Goal: Task Accomplishment & Management: Complete application form

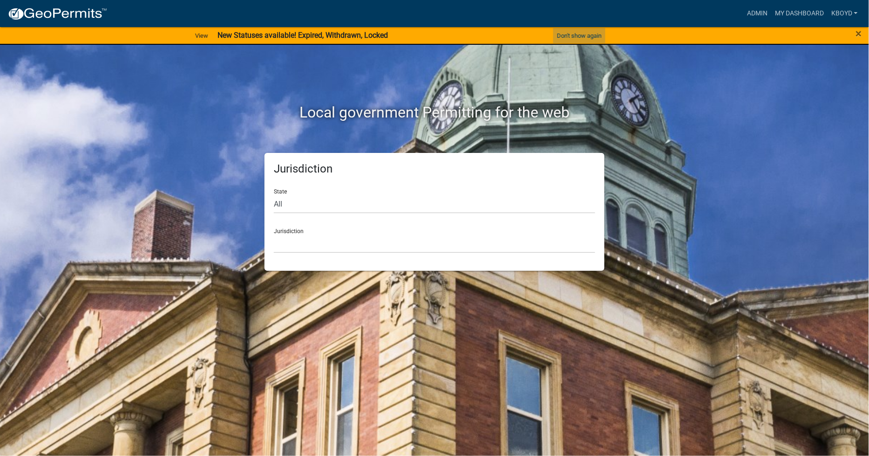
click at [581, 34] on button "Don't show again" at bounding box center [579, 35] width 52 height 15
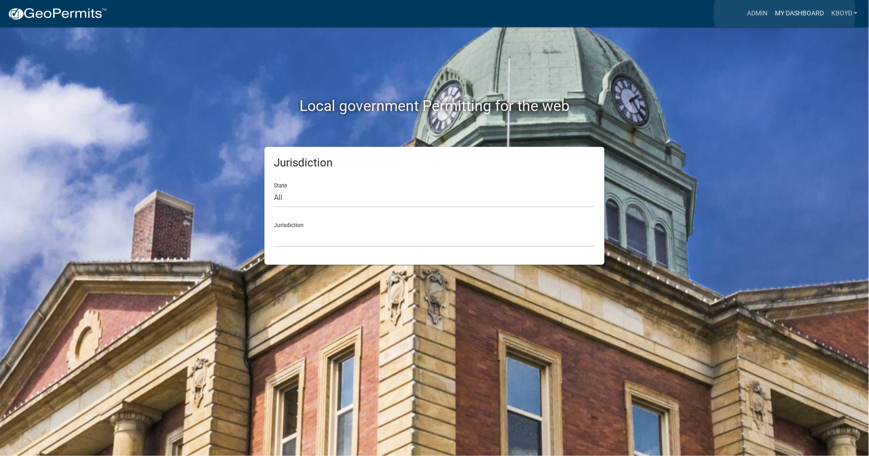
click at [785, 12] on link "My Dashboard" at bounding box center [800, 14] width 56 height 18
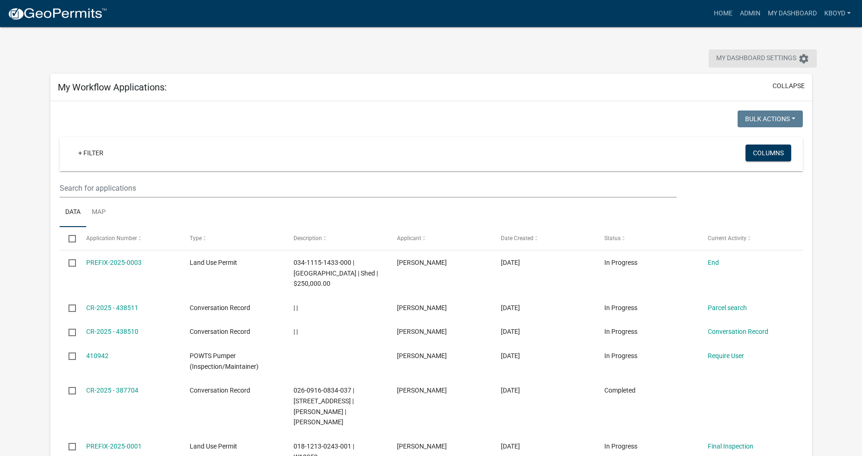
click at [738, 56] on span "My Dashboard Settings" at bounding box center [756, 58] width 80 height 11
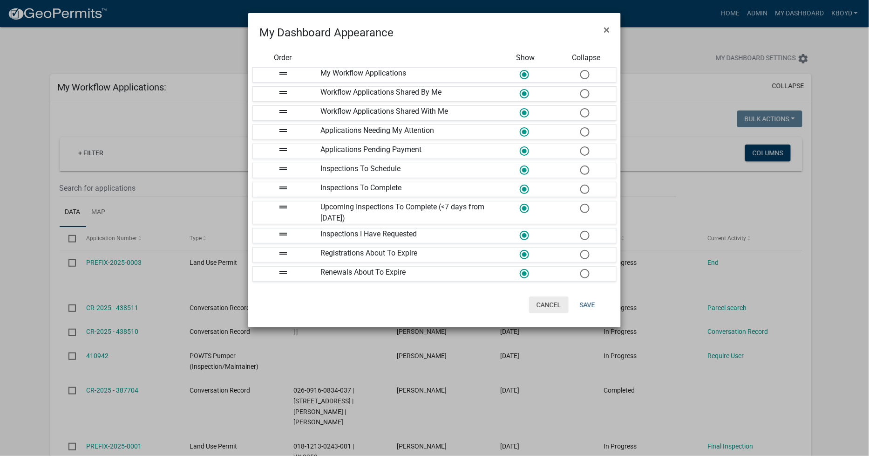
click at [546, 306] on button "Cancel" at bounding box center [549, 304] width 40 height 17
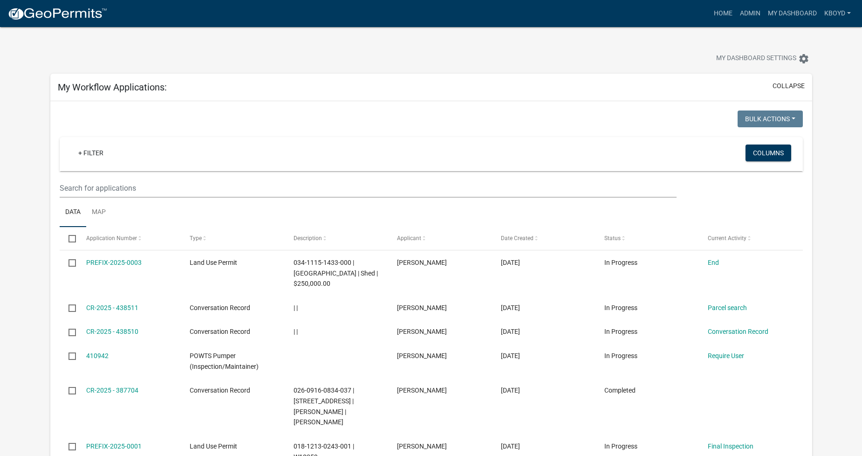
click at [54, 10] on img at bounding box center [57, 14] width 100 height 14
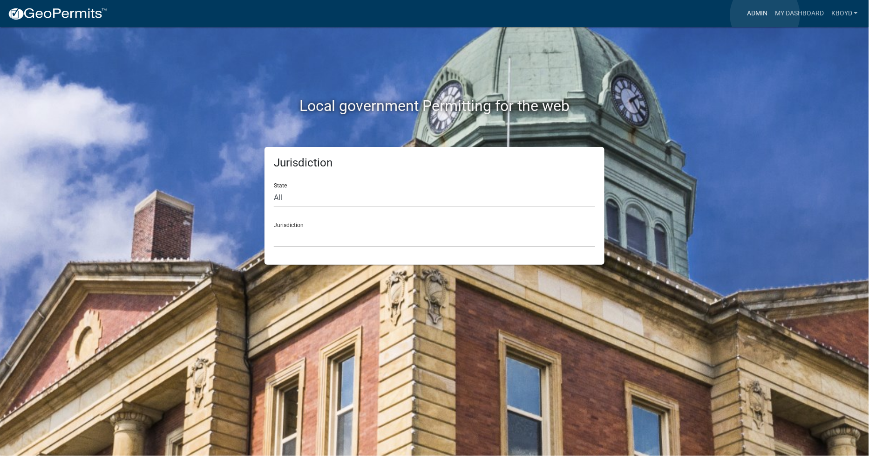
click at [765, 15] on link "Admin" at bounding box center [758, 14] width 28 height 18
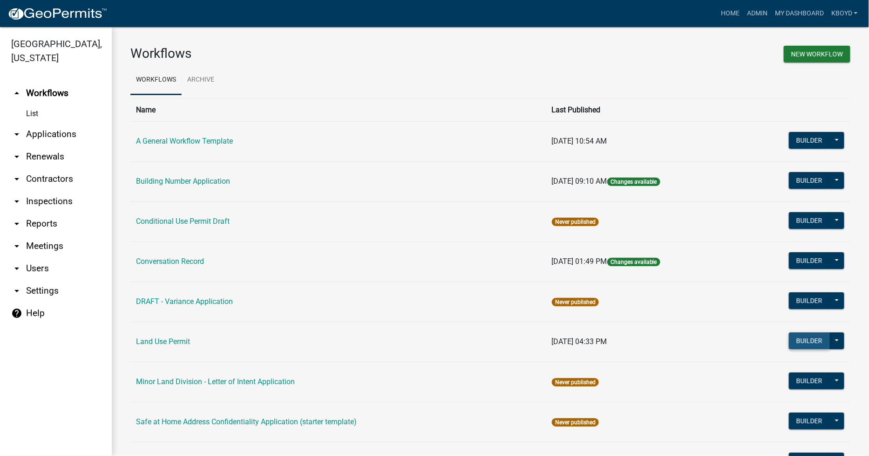
click at [799, 344] on button "Builder" at bounding box center [809, 340] width 41 height 17
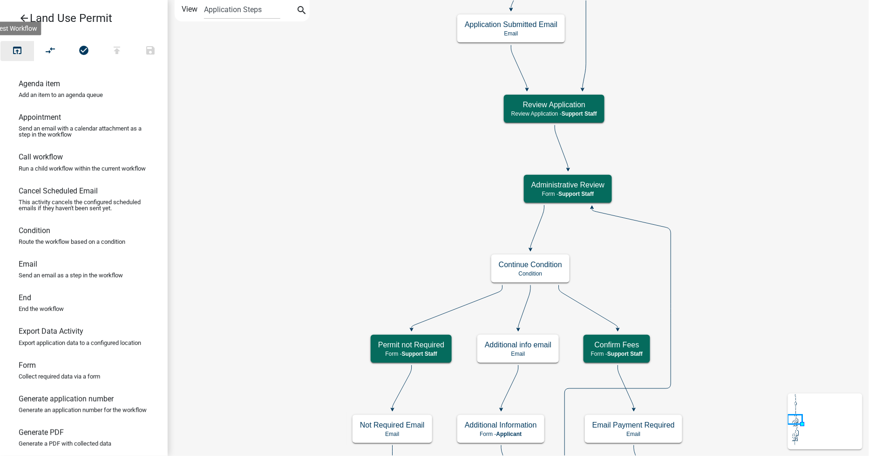
click at [15, 48] on icon "open_in_browser" at bounding box center [17, 51] width 11 height 13
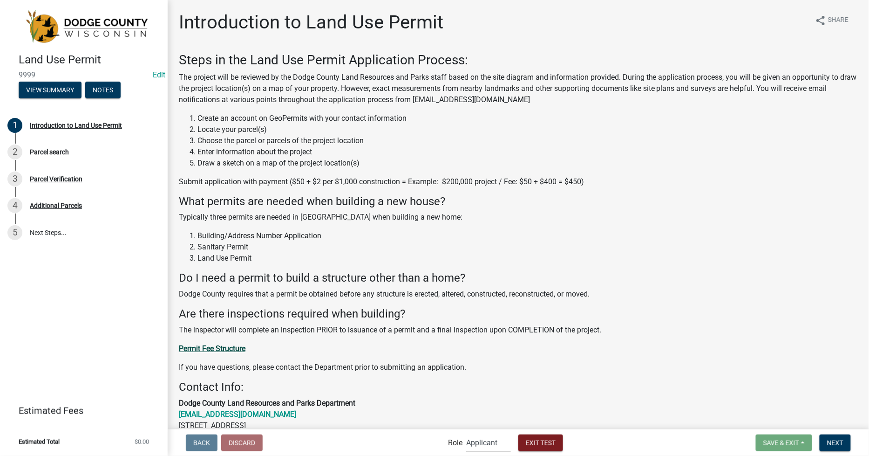
click at [197, 348] on strong "Permit Fee Structure" at bounding box center [212, 348] width 67 height 9
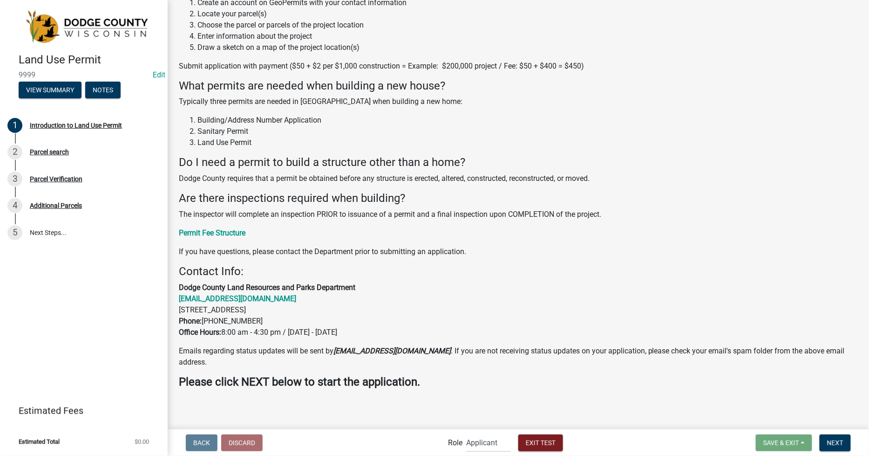
scroll to position [119, 0]
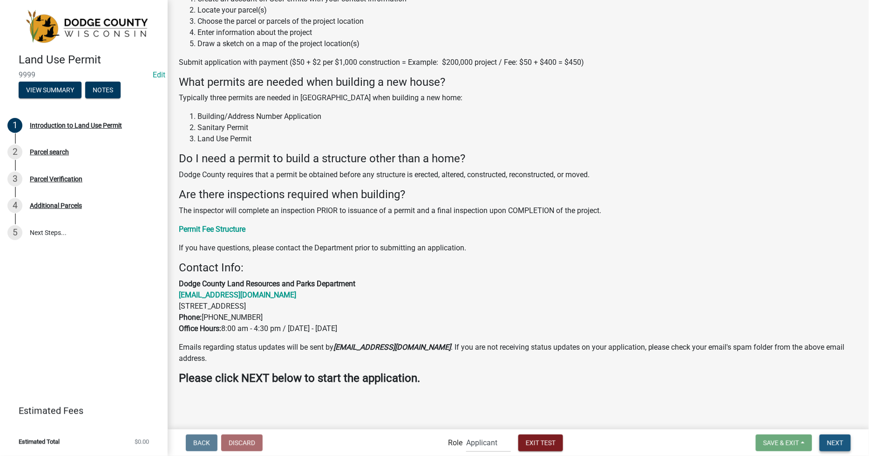
click at [833, 440] on span "Next" at bounding box center [835, 441] width 16 height 7
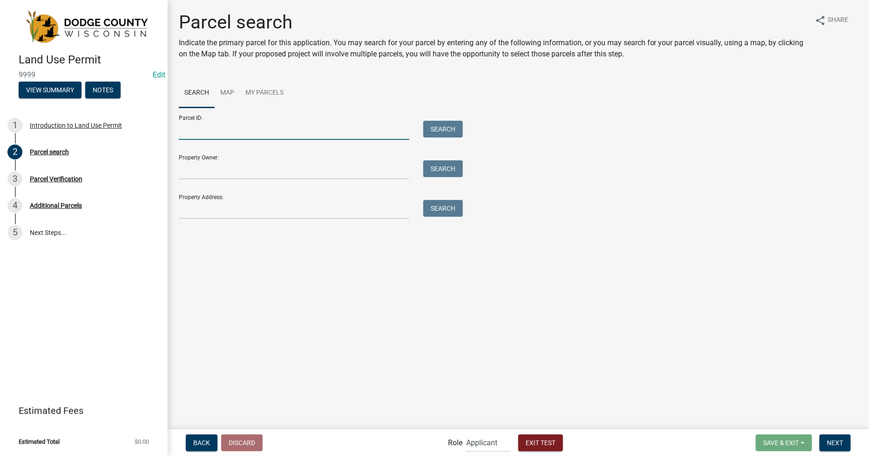
click at [180, 132] on input "Parcel ID:" at bounding box center [294, 130] width 231 height 19
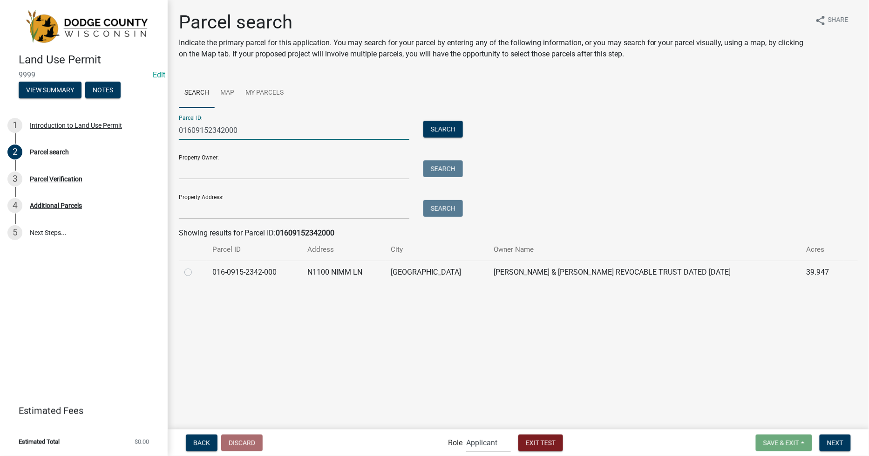
type input "01609152342000"
click at [196, 266] on label at bounding box center [196, 266] width 0 height 0
click at [196, 273] on input "radio" at bounding box center [199, 269] width 6 height 6
radio input "true"
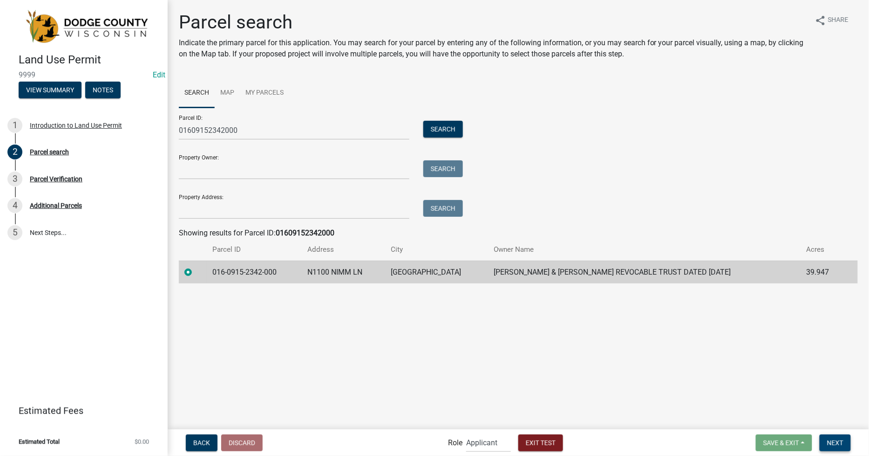
click at [837, 444] on span "Next" at bounding box center [835, 441] width 16 height 7
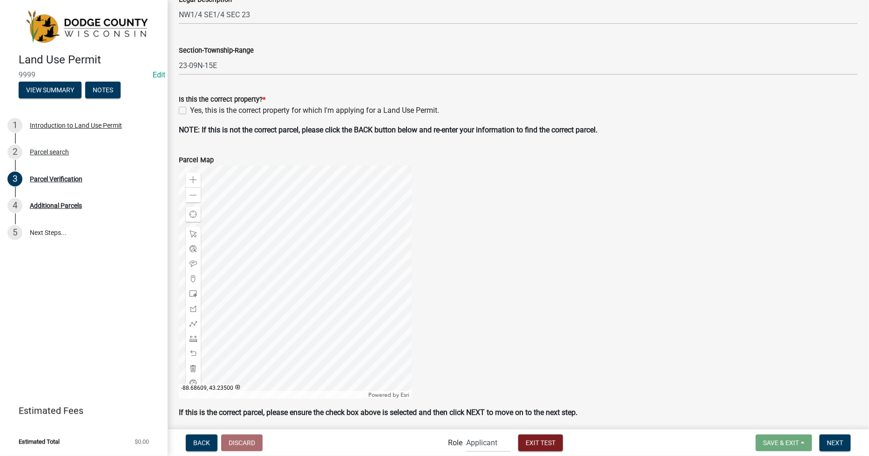
scroll to position [259, 0]
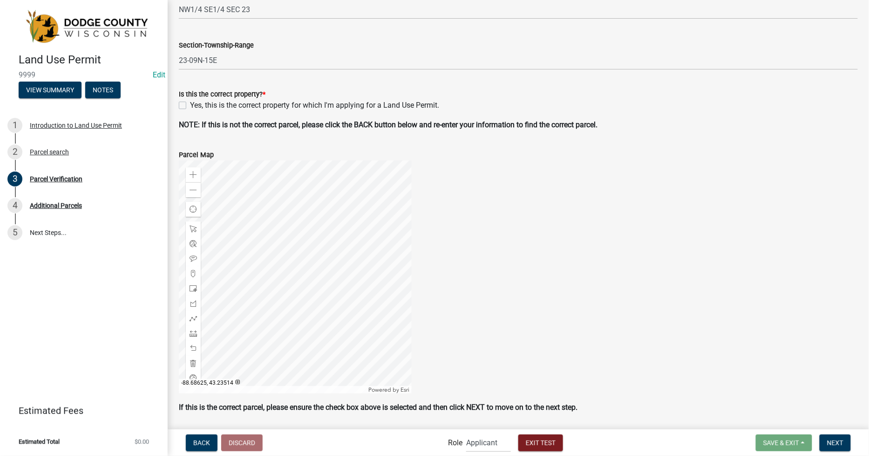
click at [190, 106] on label "Yes, this is the correct property for which I'm applying for a Land Use Permit." at bounding box center [314, 105] width 249 height 11
click at [190, 106] on input "Yes, this is the correct property for which I'm applying for a Land Use Permit." at bounding box center [193, 103] width 6 height 6
checkbox input "true"
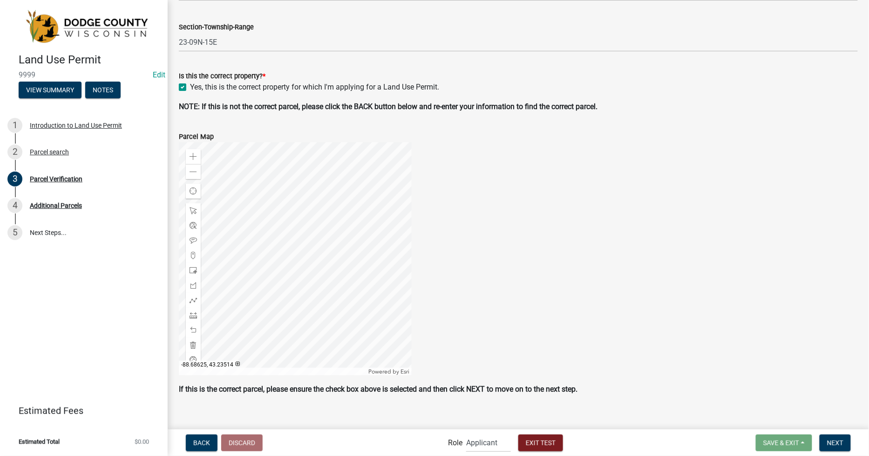
scroll to position [287, 0]
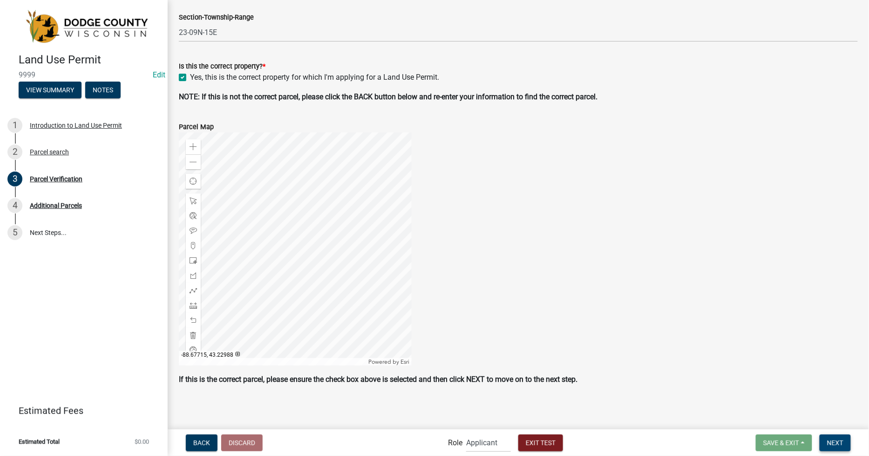
click at [842, 441] on span "Next" at bounding box center [835, 441] width 16 height 7
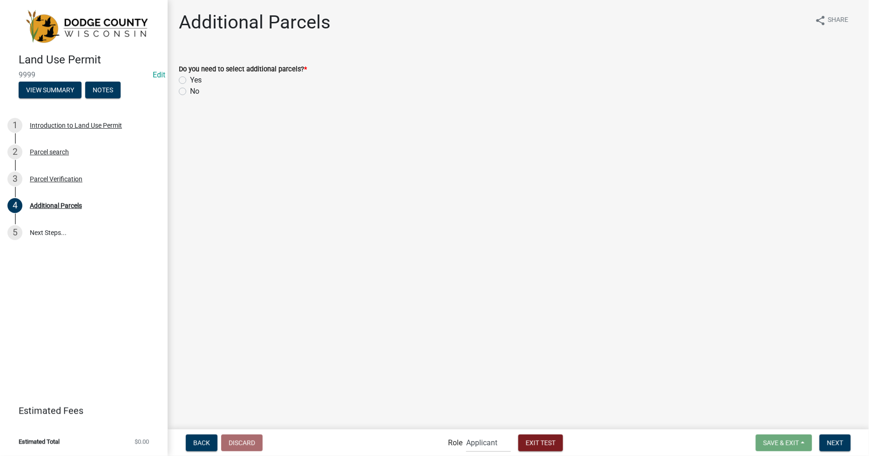
click at [190, 92] on label "No" at bounding box center [194, 91] width 9 height 11
click at [190, 92] on input "No" at bounding box center [193, 89] width 6 height 6
radio input "true"
click at [832, 440] on span "Next" at bounding box center [835, 441] width 16 height 7
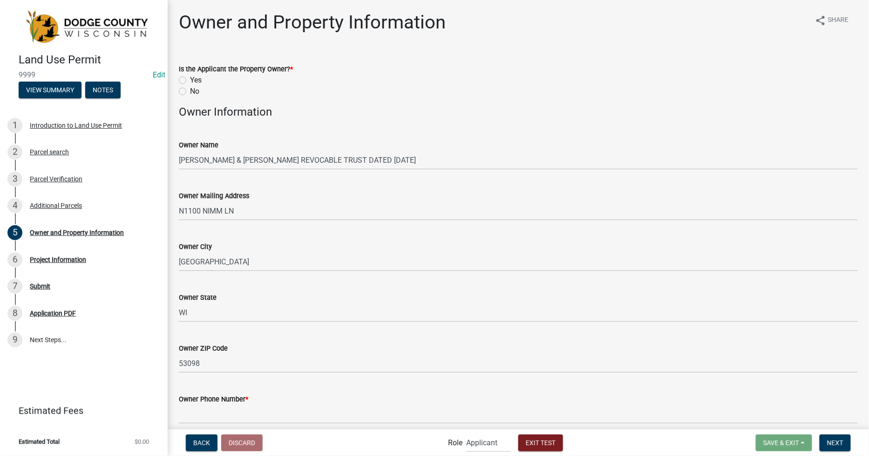
click at [190, 79] on label "Yes" at bounding box center [196, 80] width 12 height 11
click at [190, 79] on input "Yes" at bounding box center [193, 78] width 6 height 6
radio input "true"
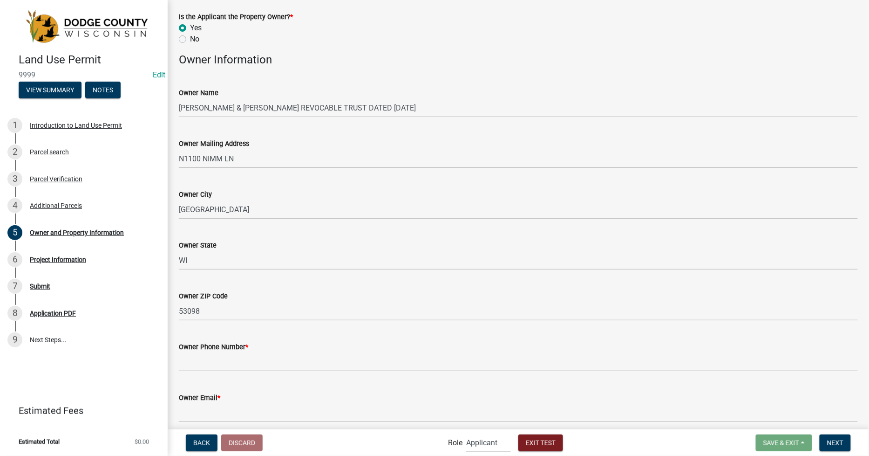
scroll to position [103, 0]
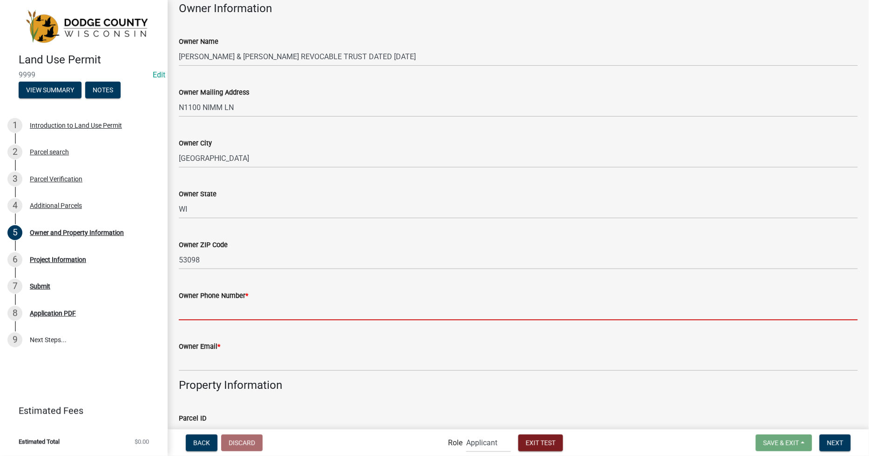
click at [182, 314] on input "Owner Phone Number *" at bounding box center [518, 310] width 679 height 19
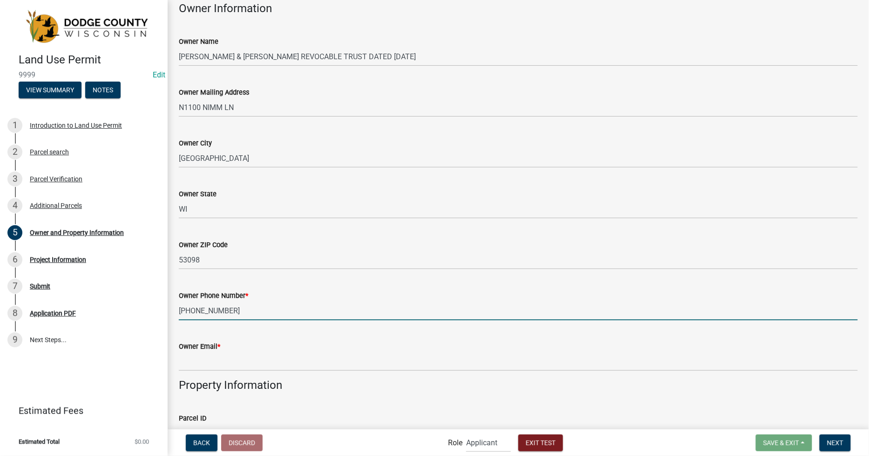
type input "[PHONE_NUMBER]"
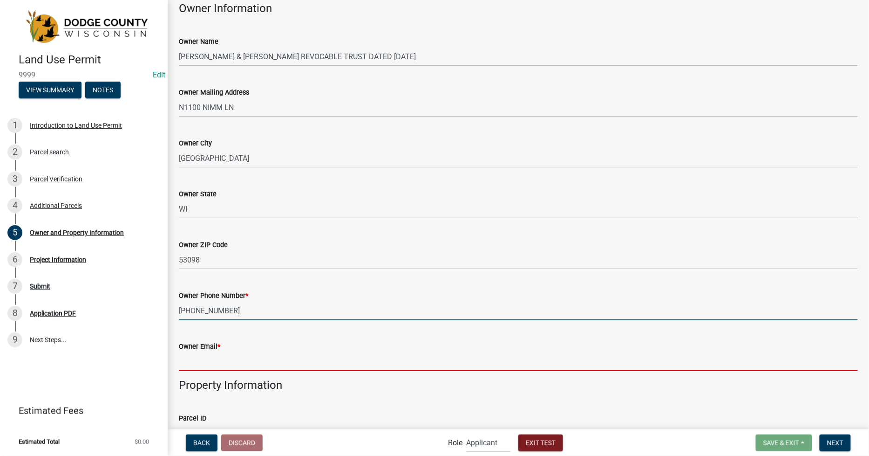
click at [182, 364] on input "Owner Email *" at bounding box center [518, 361] width 679 height 19
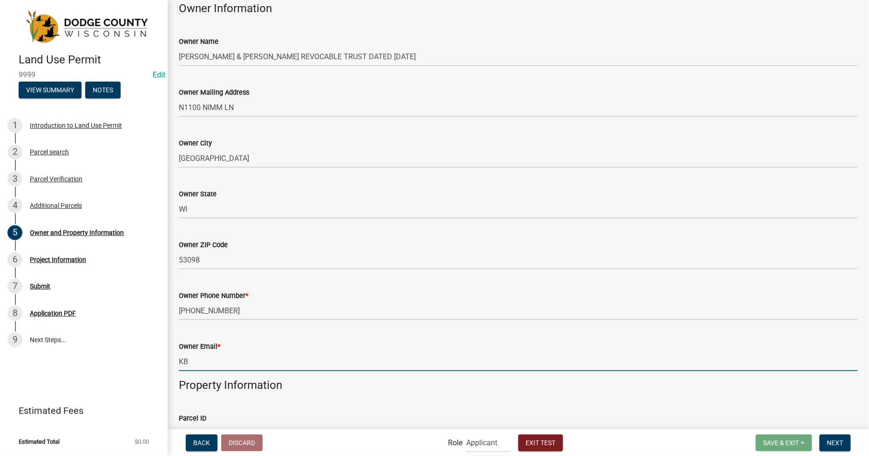
type input "K"
type input "[EMAIL_ADDRESS][DOMAIN_NAME]"
click at [842, 440] on span "Next" at bounding box center [835, 441] width 16 height 7
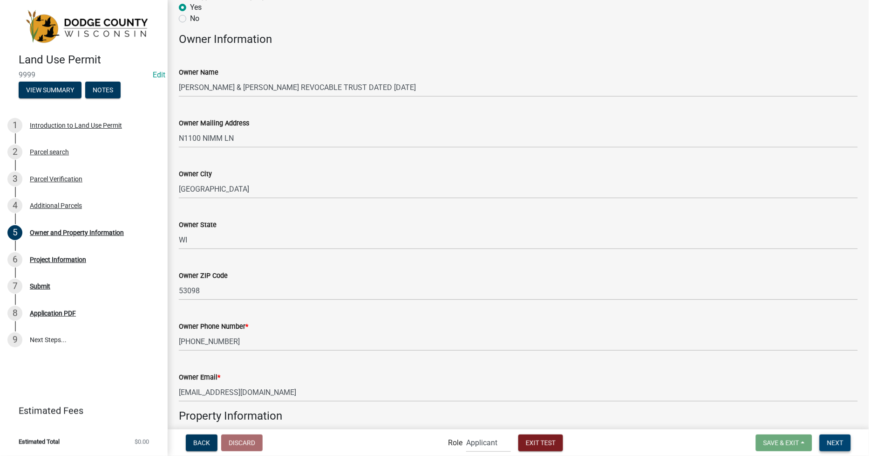
scroll to position [0, 0]
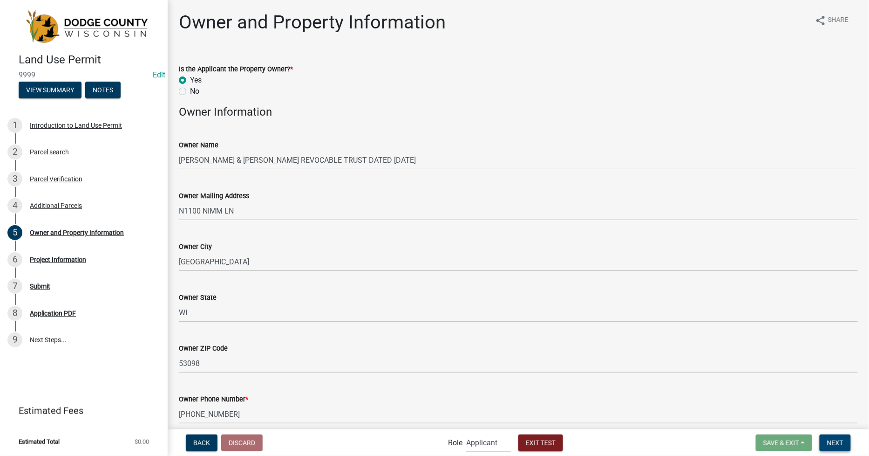
click at [833, 440] on span "Next" at bounding box center [835, 441] width 16 height 7
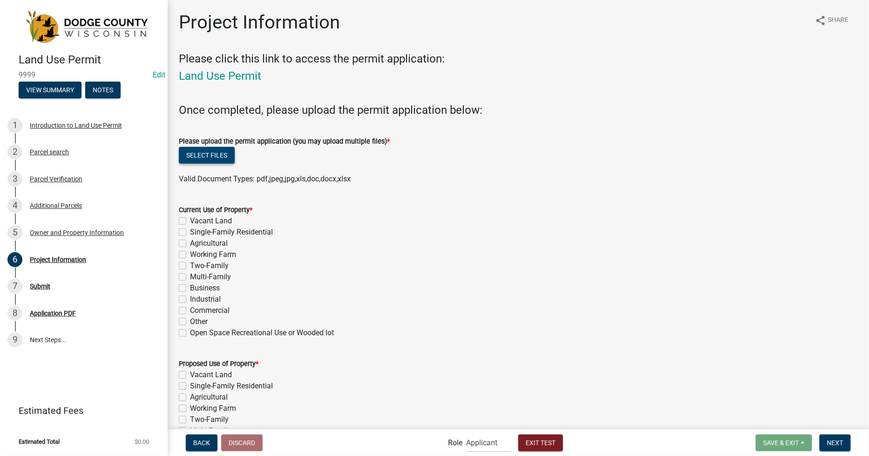
click at [216, 154] on button "Select files" at bounding box center [207, 155] width 56 height 17
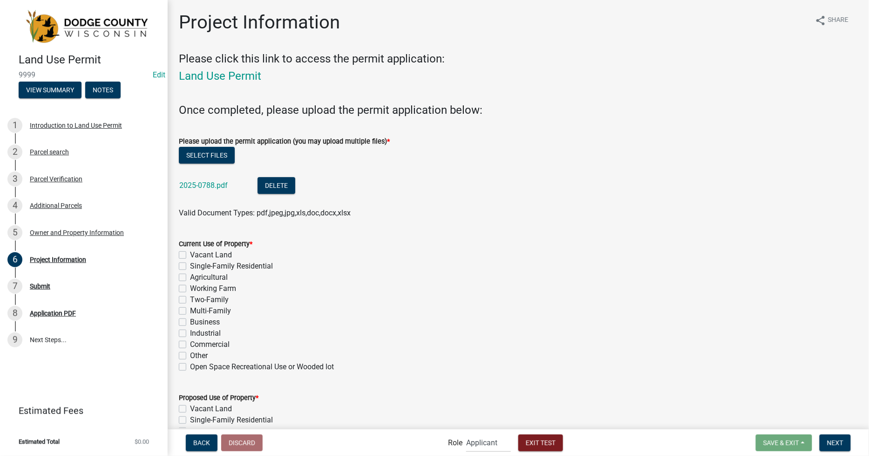
click at [190, 289] on label "Working Farm" at bounding box center [213, 288] width 46 height 11
click at [190, 289] on input "Working Farm" at bounding box center [193, 286] width 6 height 6
checkbox input "true"
checkbox input "false"
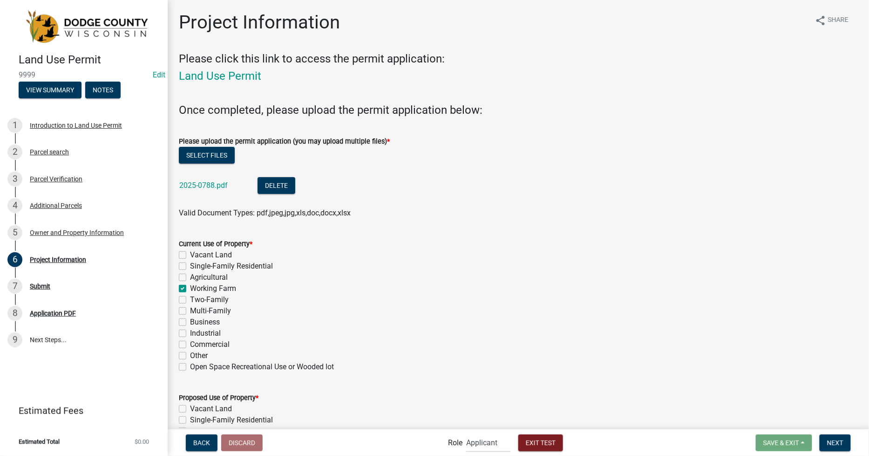
checkbox input "false"
checkbox input "true"
checkbox input "false"
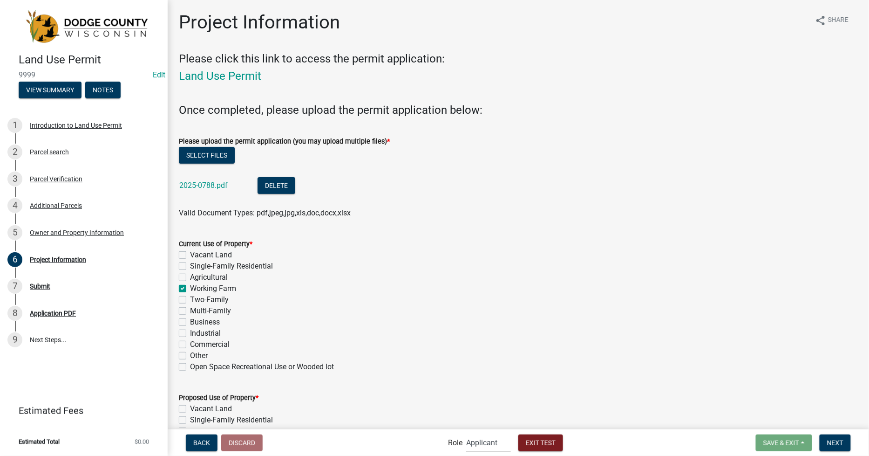
checkbox input "false"
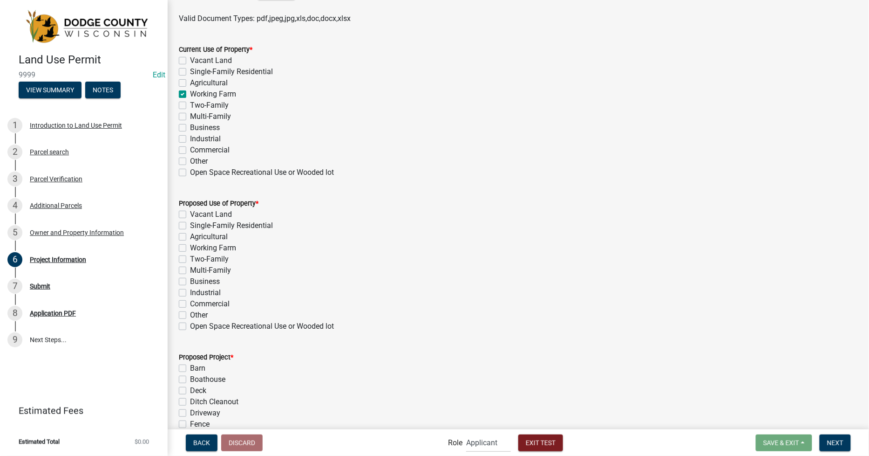
scroll to position [207, 0]
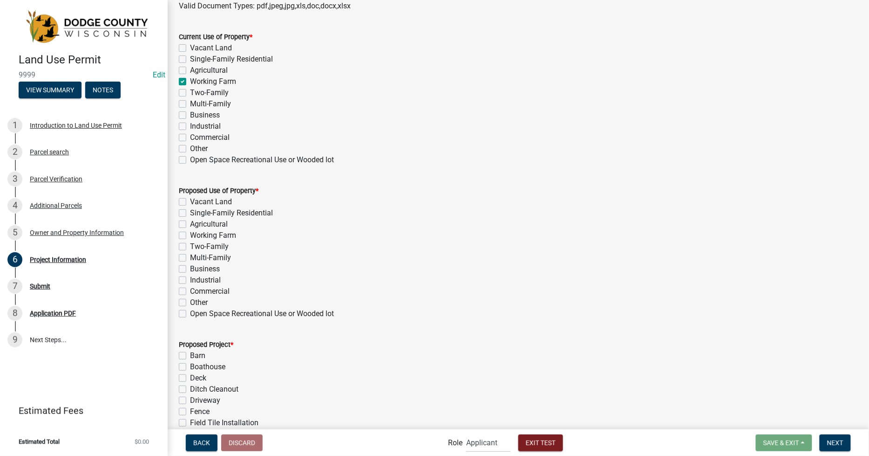
click at [190, 234] on label "Working Farm" at bounding box center [213, 235] width 46 height 11
click at [190, 234] on input "Working Farm" at bounding box center [193, 233] width 6 height 6
checkbox input "true"
checkbox input "false"
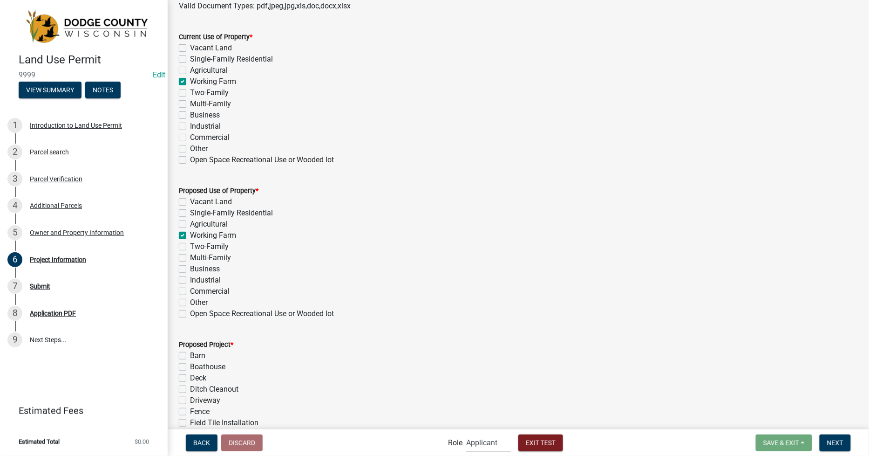
checkbox input "false"
checkbox input "true"
checkbox input "false"
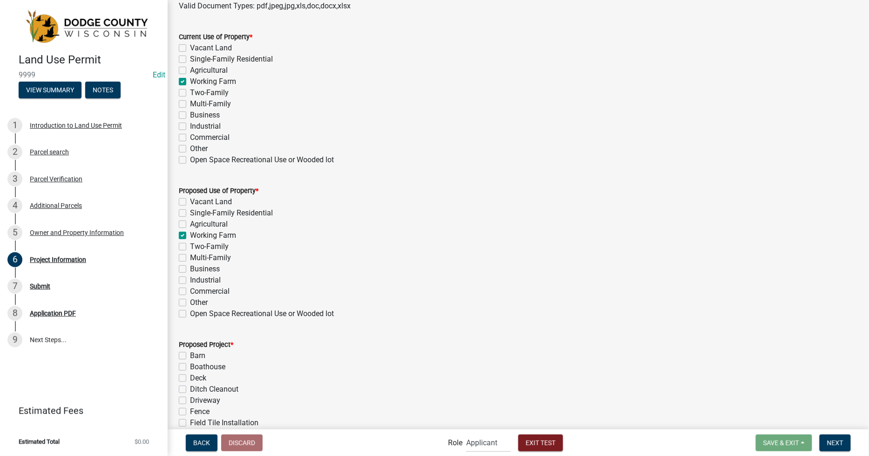
checkbox input "false"
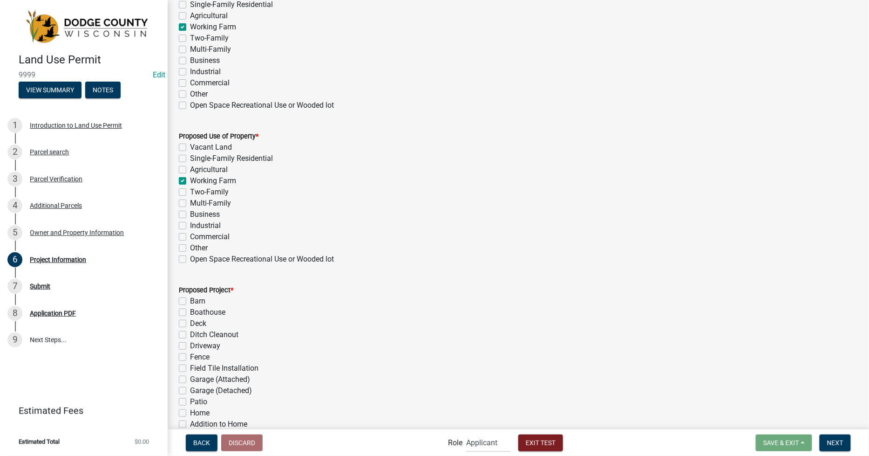
scroll to position [414, 0]
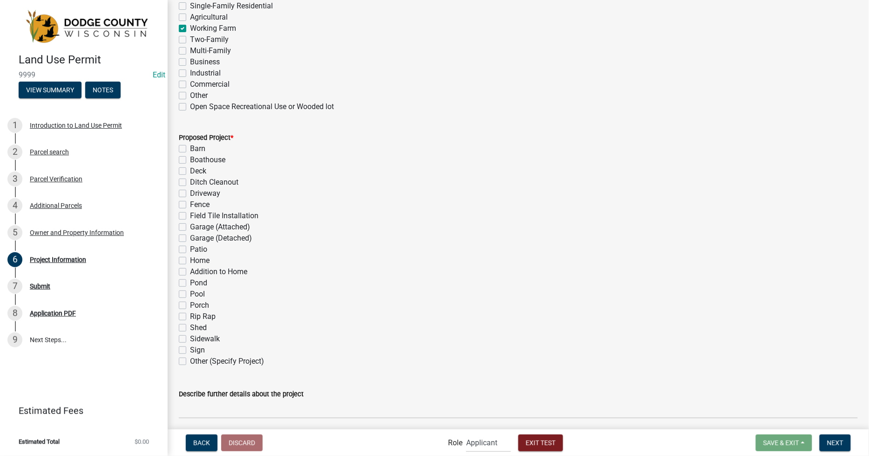
click at [190, 327] on label "Shed" at bounding box center [198, 327] width 17 height 11
click at [190, 327] on input "Shed" at bounding box center [193, 325] width 6 height 6
checkbox input "true"
checkbox input "false"
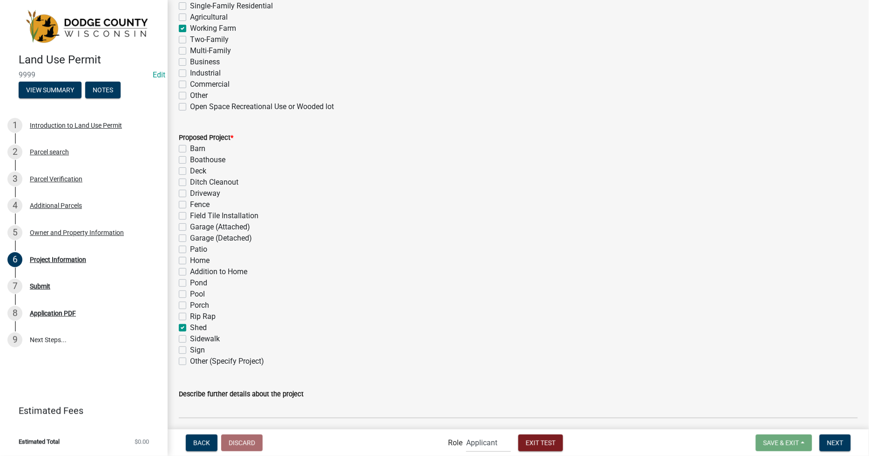
checkbox input "false"
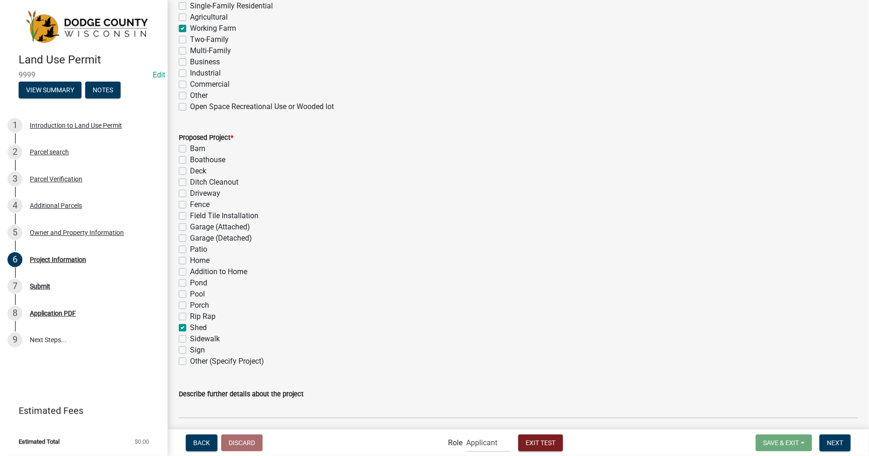
checkbox input "false"
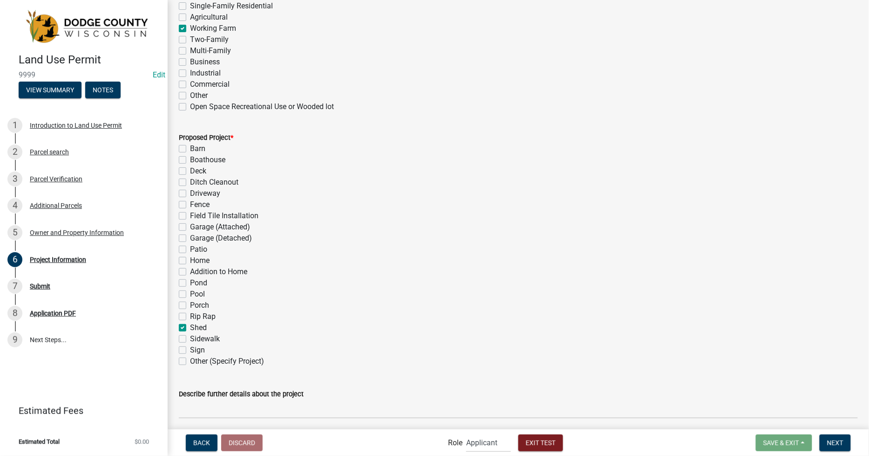
checkbox input "false"
checkbox input "true"
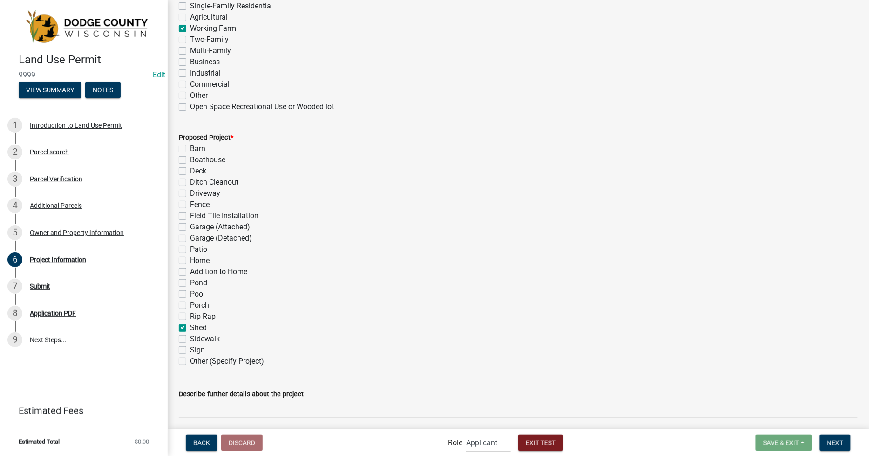
checkbox input "false"
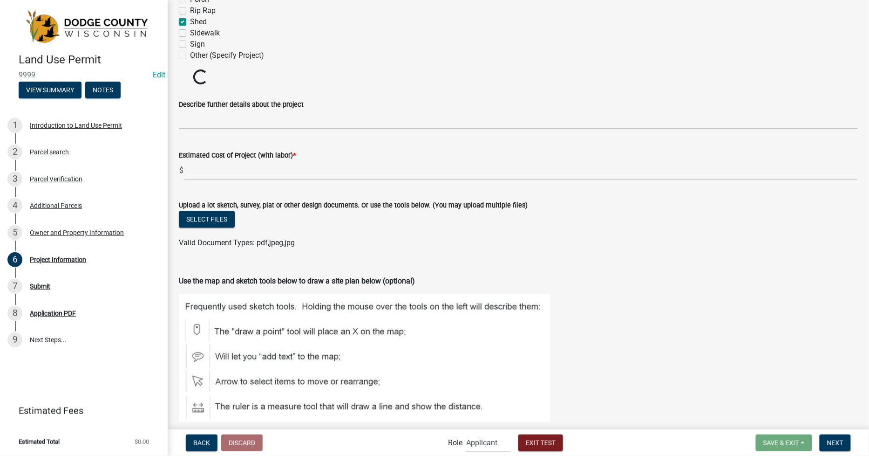
scroll to position [724, 0]
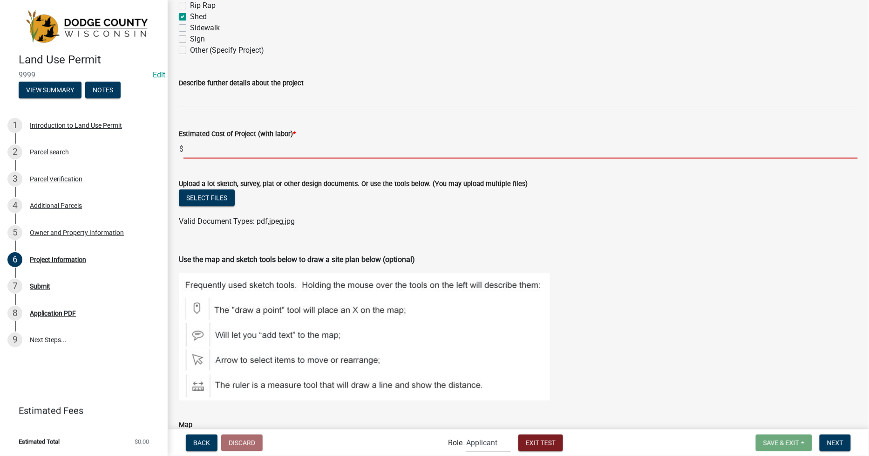
click at [187, 151] on input "text" at bounding box center [521, 148] width 675 height 19
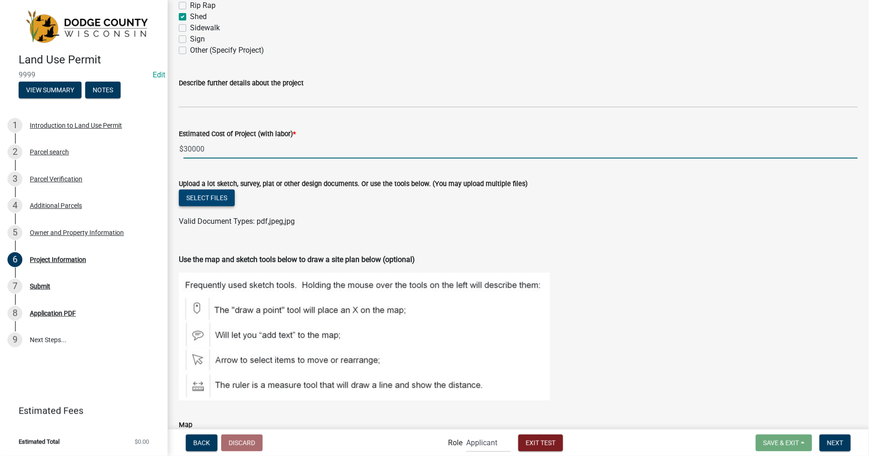
type input "30000"
click at [218, 196] on button "Select files" at bounding box center [207, 197] width 56 height 17
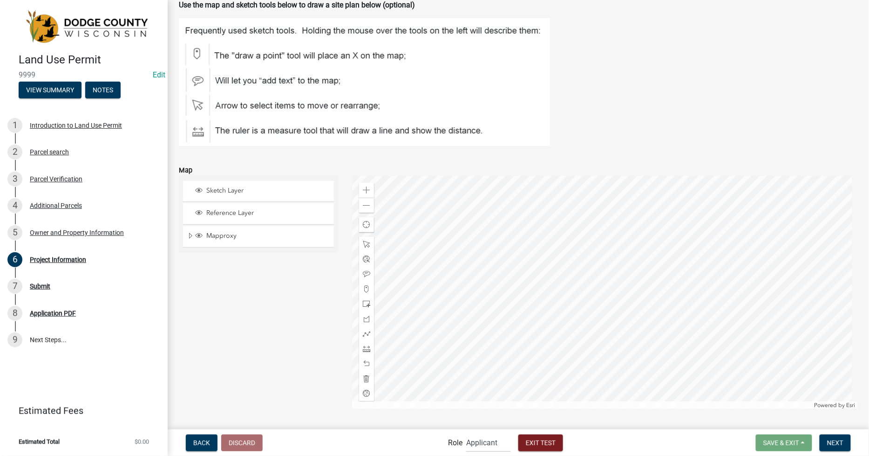
scroll to position [1035, 0]
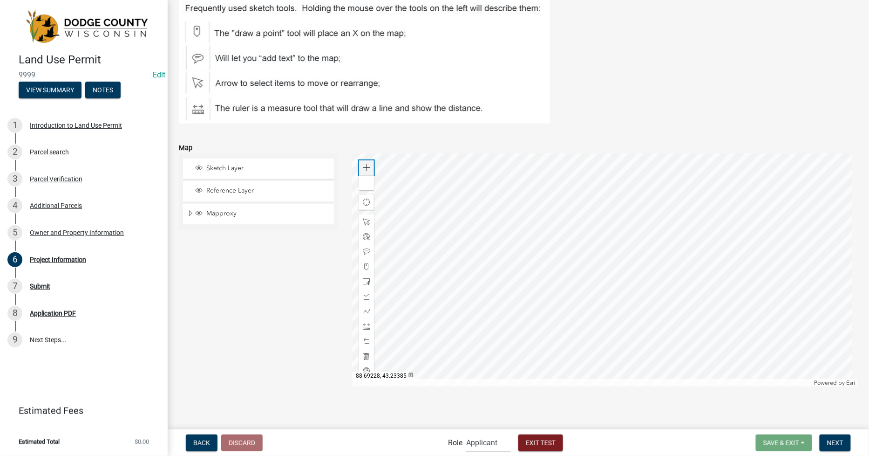
click at [363, 165] on span at bounding box center [366, 167] width 7 height 7
click at [664, 261] on div at bounding box center [605, 269] width 506 height 233
click at [584, 340] on div at bounding box center [605, 269] width 506 height 233
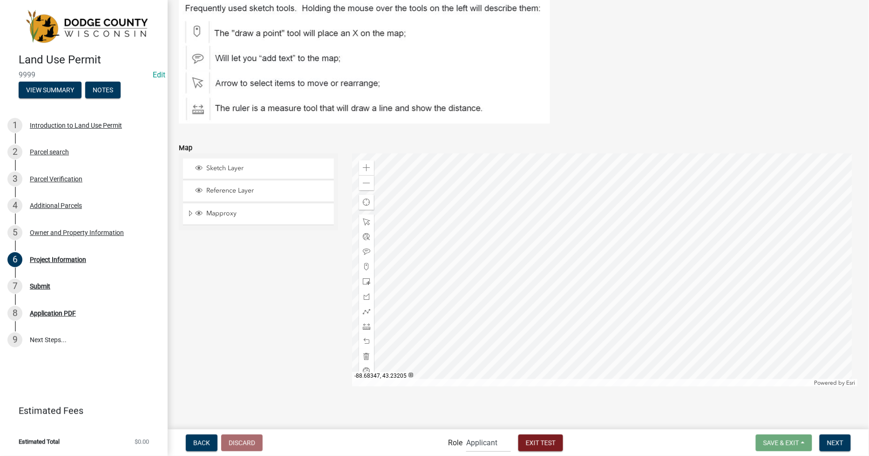
click at [546, 329] on div at bounding box center [605, 269] width 506 height 233
click at [513, 259] on div at bounding box center [605, 269] width 506 height 233
click at [365, 280] on span at bounding box center [366, 281] width 7 height 7
click at [512, 242] on div at bounding box center [605, 269] width 506 height 233
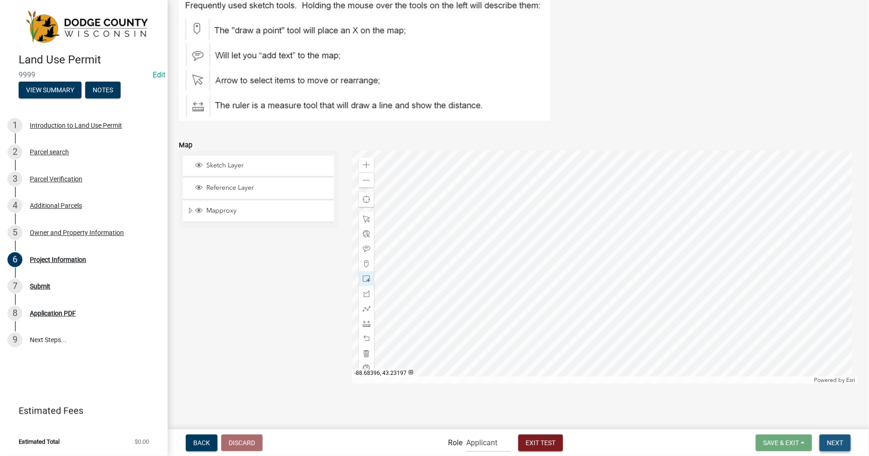
click at [837, 440] on span "Next" at bounding box center [835, 441] width 16 height 7
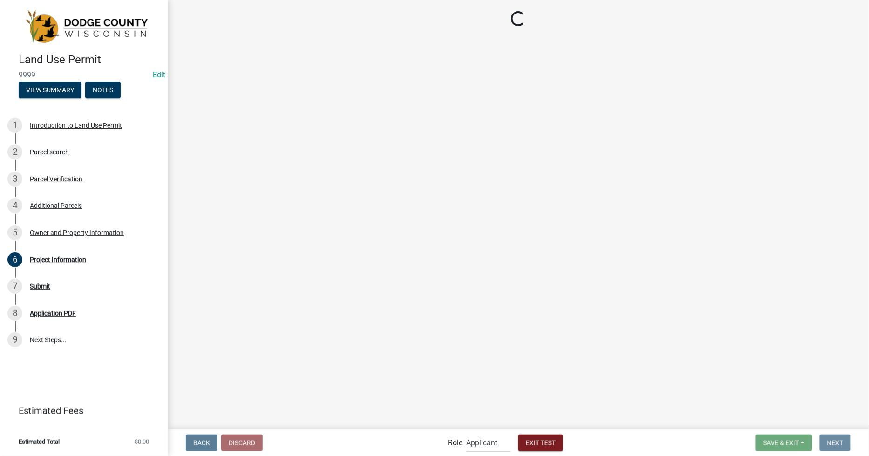
scroll to position [0, 0]
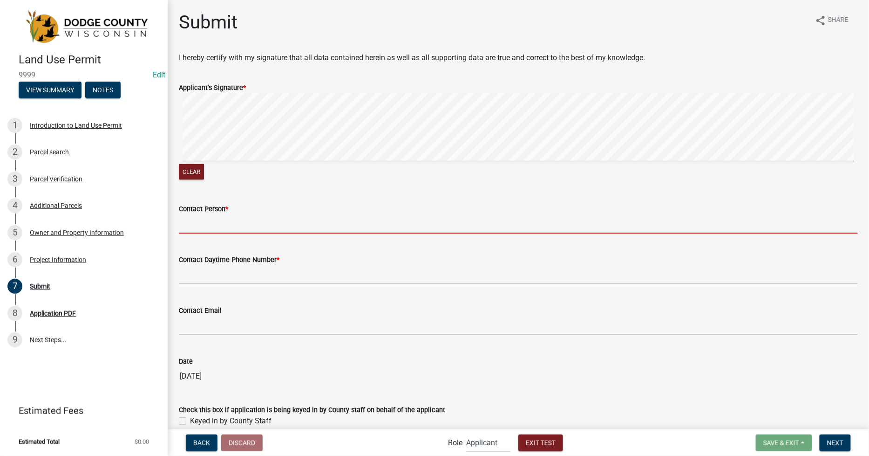
click at [185, 221] on input "Contact Person *" at bounding box center [518, 223] width 679 height 19
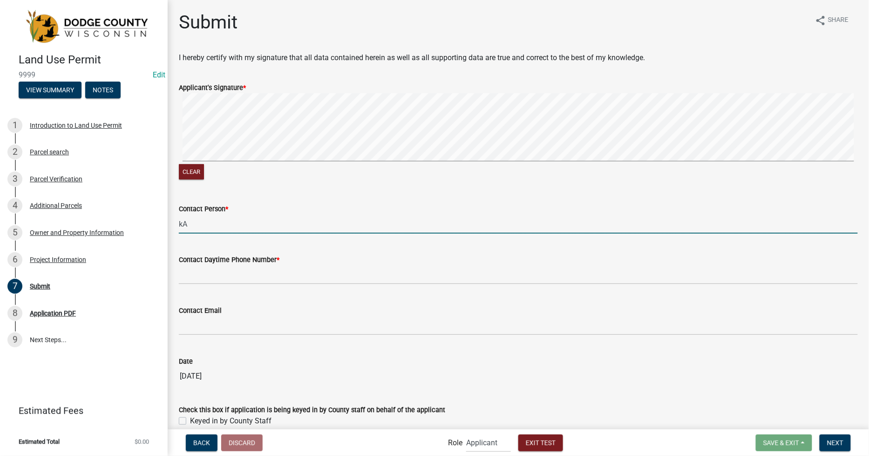
type input "k"
type input "KB"
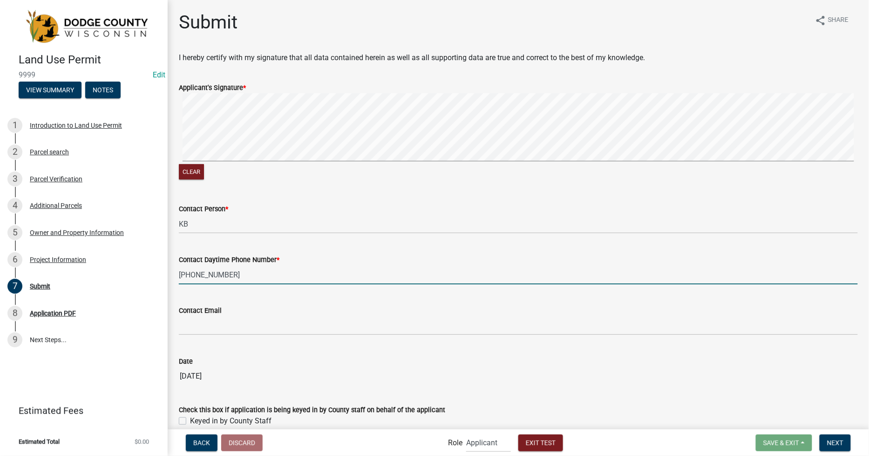
type input "[PHONE_NUMBER]"
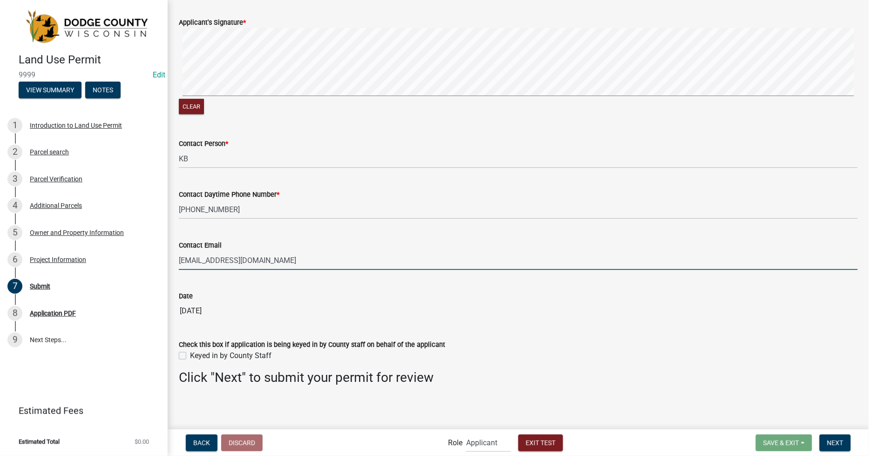
scroll to position [66, 0]
type input "[EMAIL_ADDRESS][DOMAIN_NAME]"
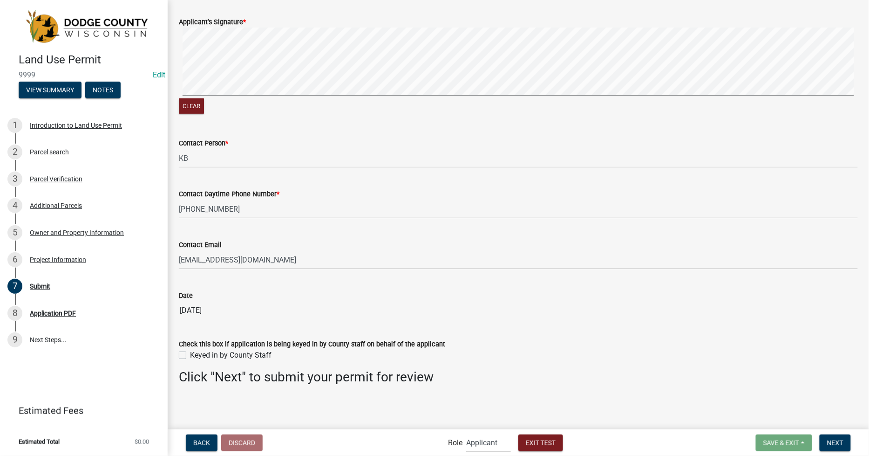
click at [186, 353] on div "Keyed in by County Staff" at bounding box center [518, 354] width 679 height 11
click at [190, 357] on label "Keyed in by County Staff" at bounding box center [231, 354] width 82 height 11
click at [190, 355] on input "Keyed in by County Staff" at bounding box center [193, 352] width 6 height 6
checkbox input "true"
click at [835, 439] on span "Next" at bounding box center [835, 441] width 16 height 7
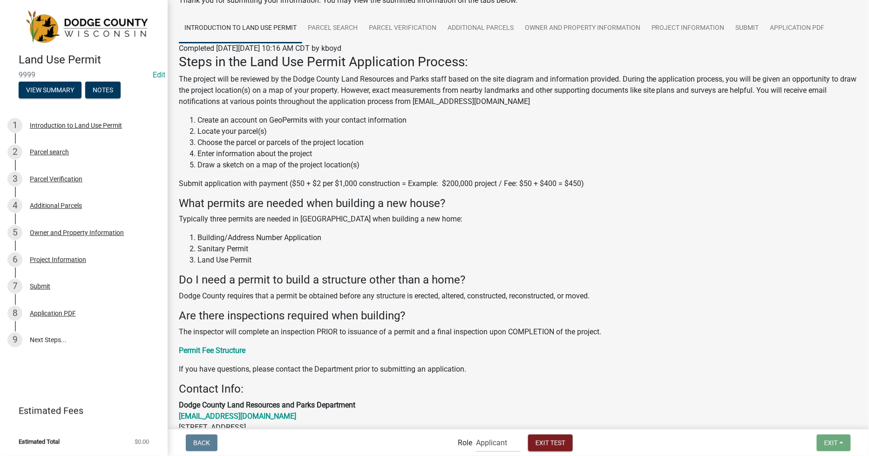
scroll to position [0, 0]
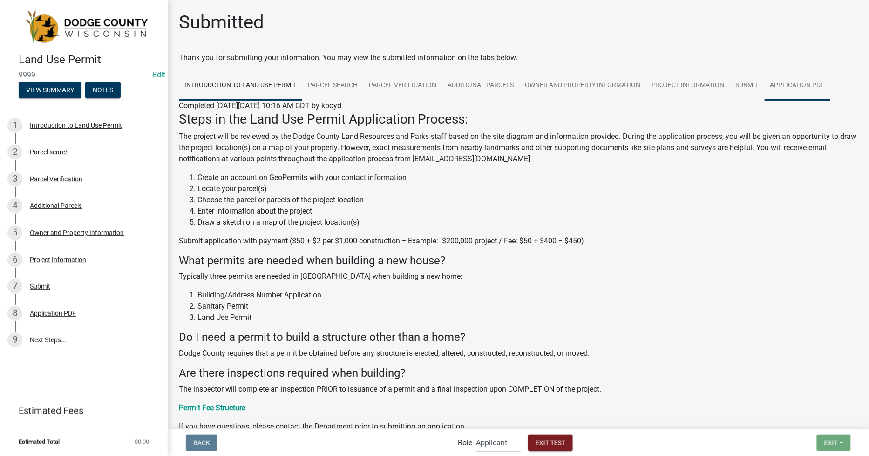
click at [773, 89] on link "Application PDF" at bounding box center [798, 86] width 66 height 30
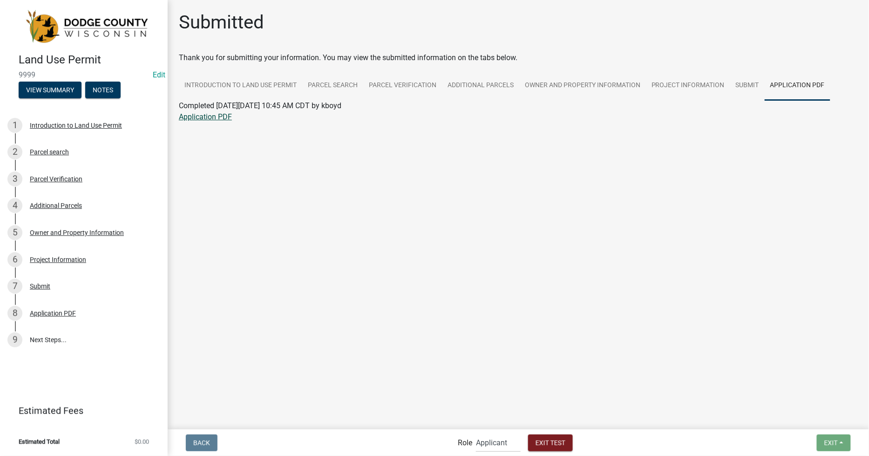
click at [206, 117] on link "Application PDF" at bounding box center [205, 116] width 53 height 9
click at [789, 73] on link "Application PDF" at bounding box center [798, 86] width 66 height 30
click at [790, 79] on link "Application PDF" at bounding box center [798, 86] width 66 height 30
click at [788, 82] on link "Application PDF" at bounding box center [798, 86] width 66 height 30
click at [786, 88] on link "Application PDF" at bounding box center [798, 86] width 66 height 30
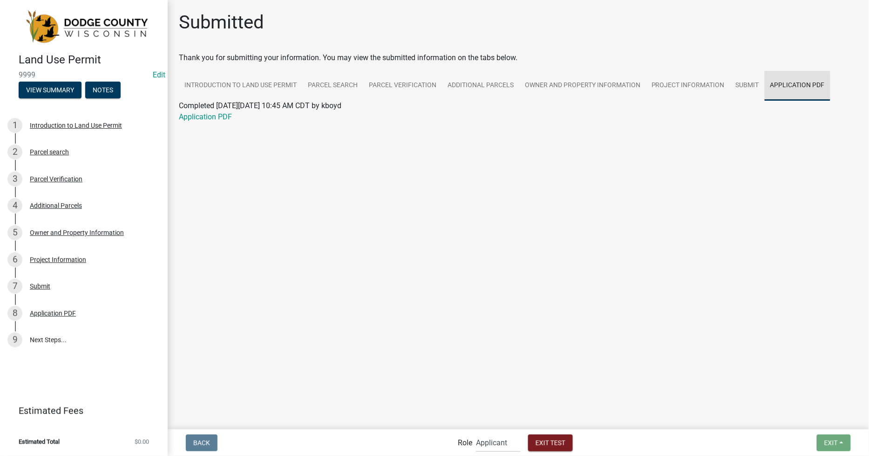
click at [780, 94] on link "Application PDF" at bounding box center [798, 86] width 66 height 30
click at [197, 117] on link "Application PDF" at bounding box center [205, 116] width 53 height 9
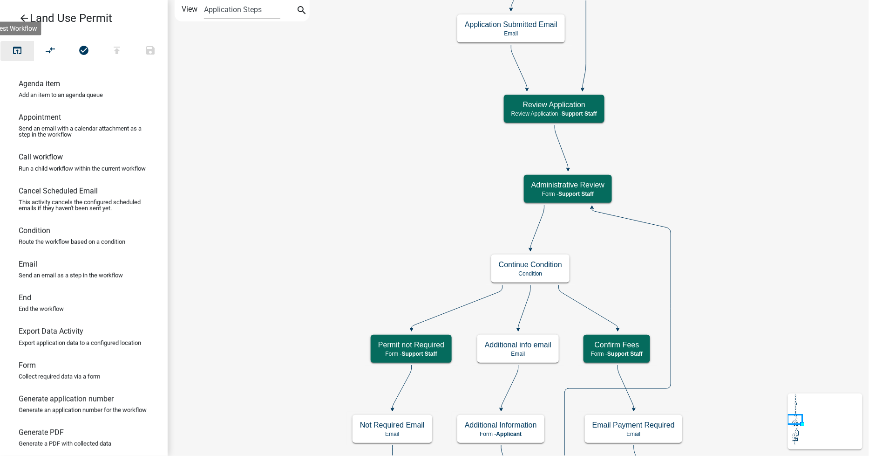
click at [19, 52] on icon "open_in_browser" at bounding box center [17, 51] width 11 height 13
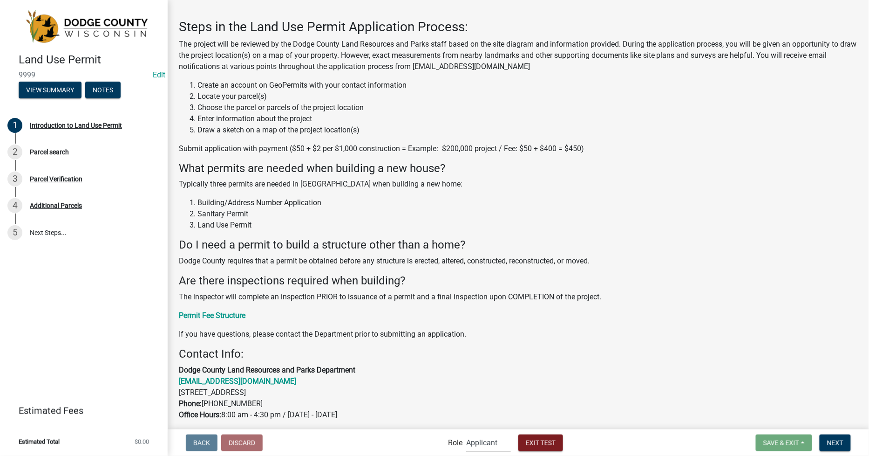
scroll to position [52, 0]
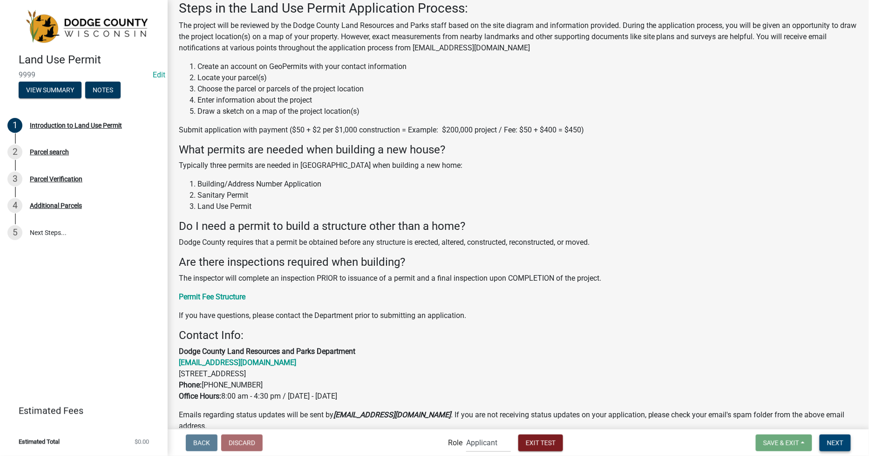
click at [840, 439] on span "Next" at bounding box center [835, 441] width 16 height 7
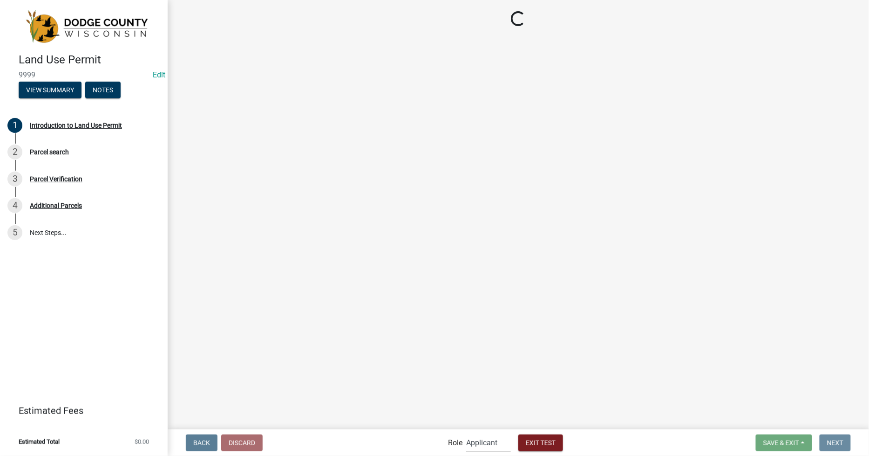
scroll to position [0, 0]
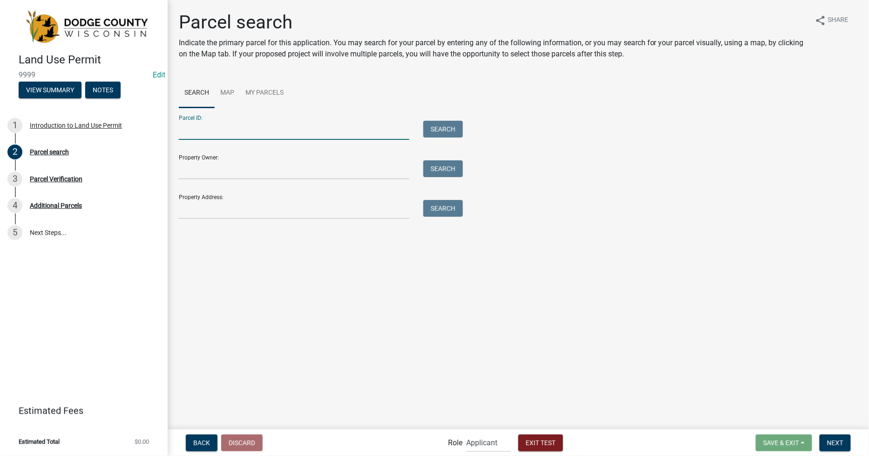
click at [183, 130] on input "Parcel ID:" at bounding box center [294, 130] width 231 height 19
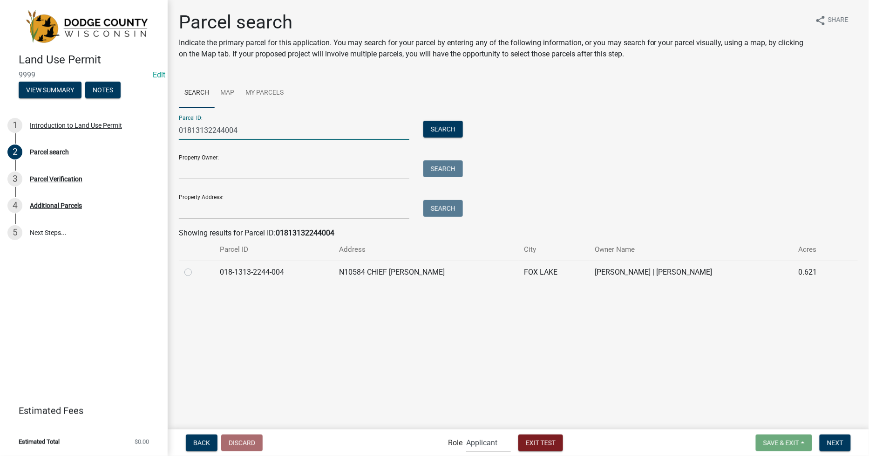
type input "01813132244004"
click at [196, 266] on label at bounding box center [196, 266] width 0 height 0
click at [196, 273] on input "radio" at bounding box center [199, 269] width 6 height 6
radio input "true"
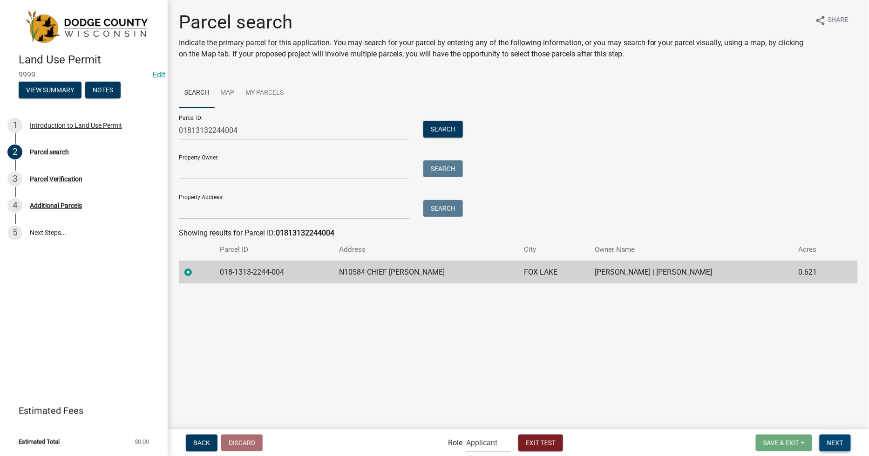
click at [832, 440] on span "Next" at bounding box center [835, 441] width 16 height 7
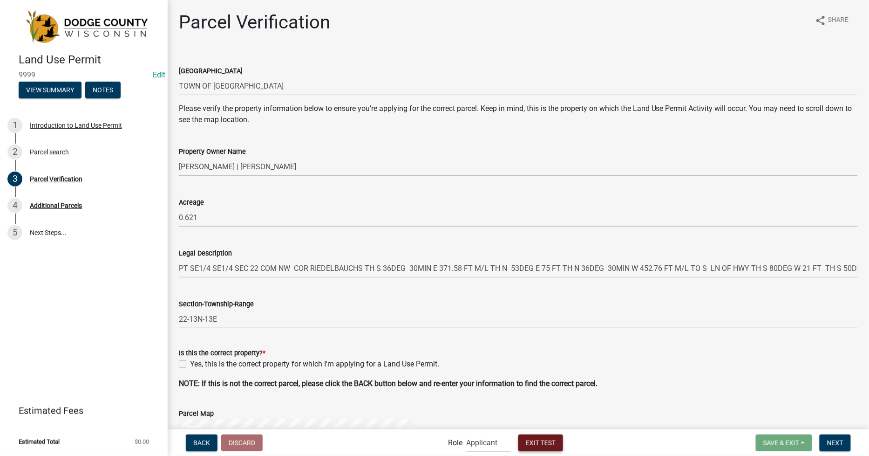
click at [540, 439] on span "Exit Test" at bounding box center [541, 441] width 30 height 7
